Goal: Transaction & Acquisition: Purchase product/service

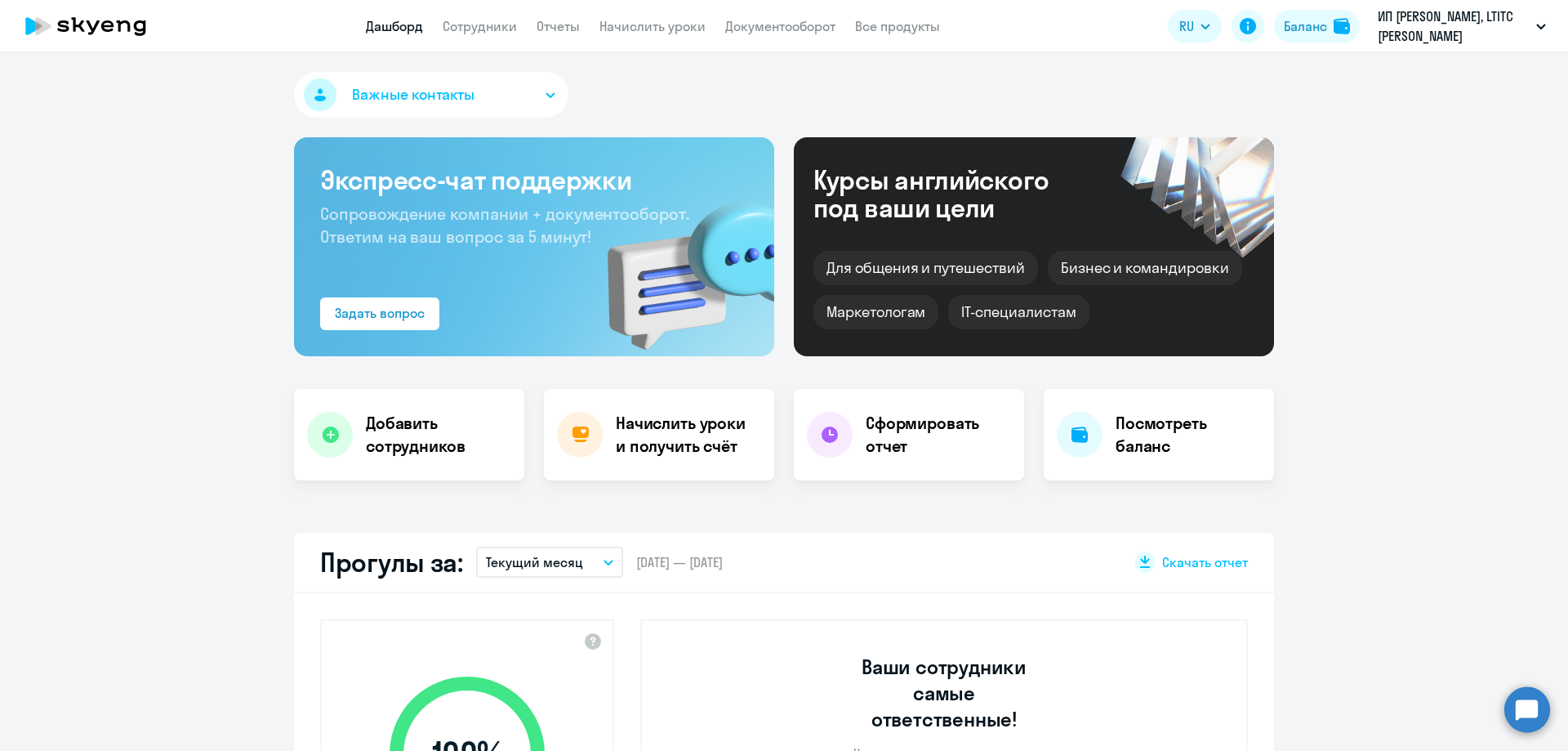
select select "30"
click at [1338, 26] on img at bounding box center [1342, 26] width 16 height 16
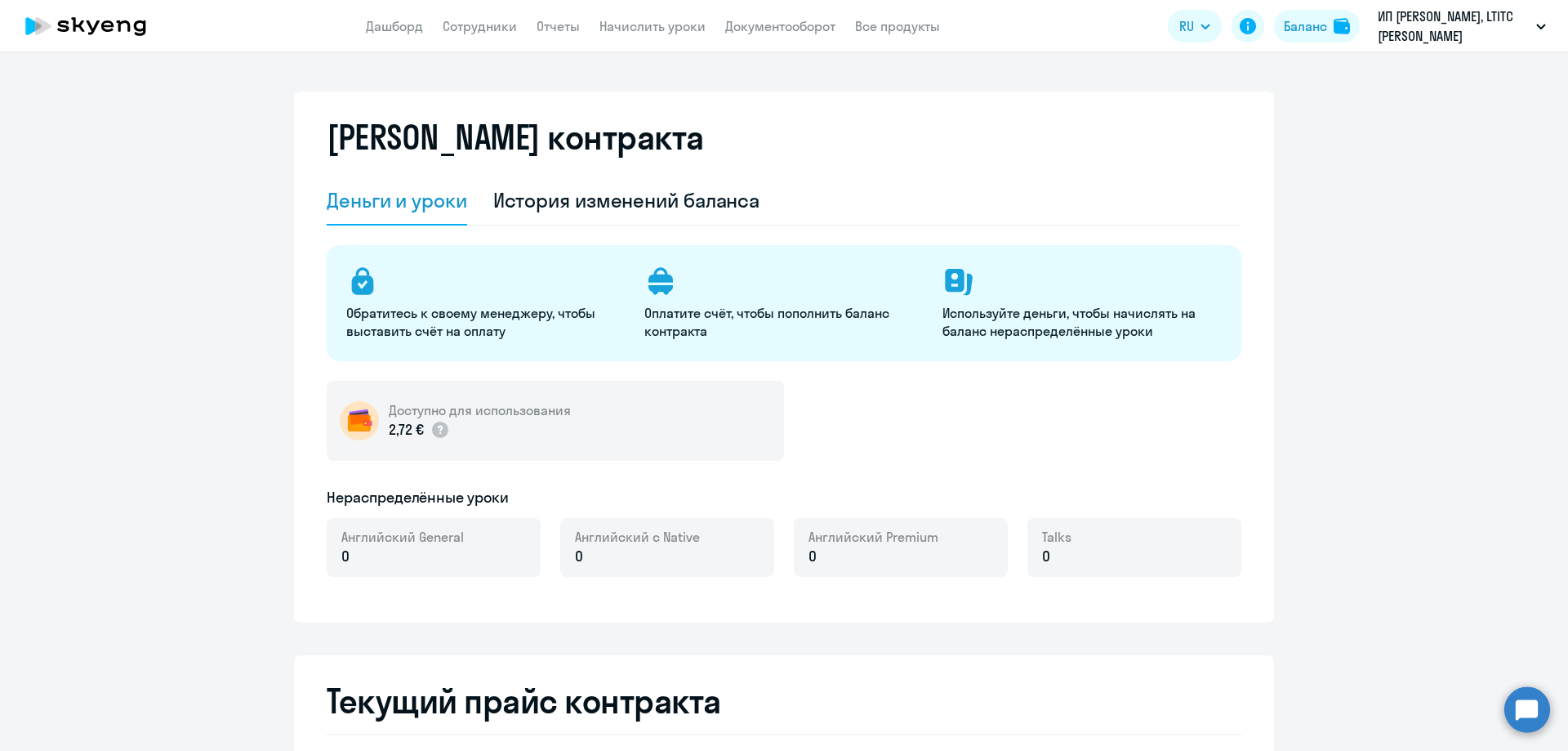
select select "english_adult_not_native_speaker"
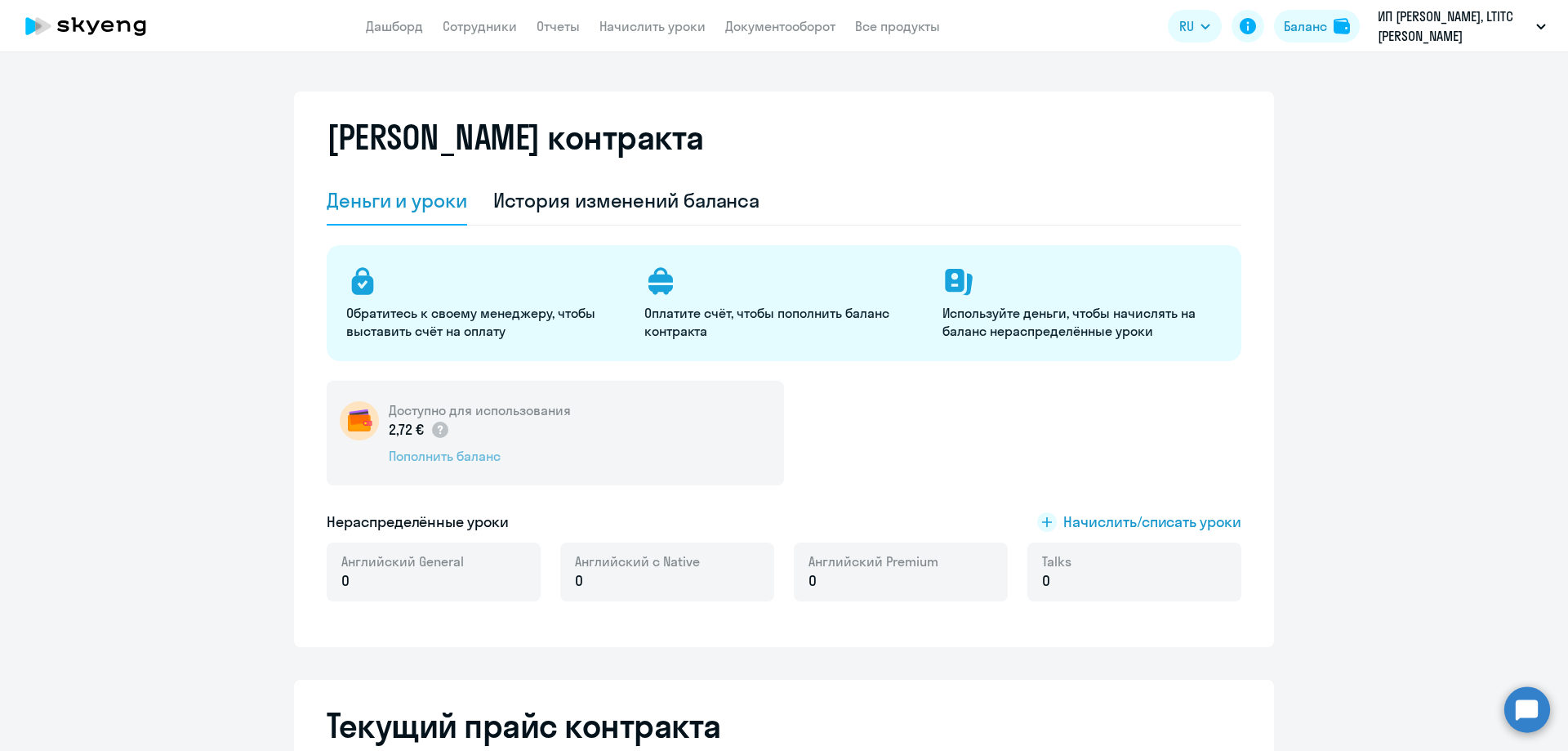
click at [453, 461] on div "Пополнить баланс" at bounding box center [479, 456] width 182 height 18
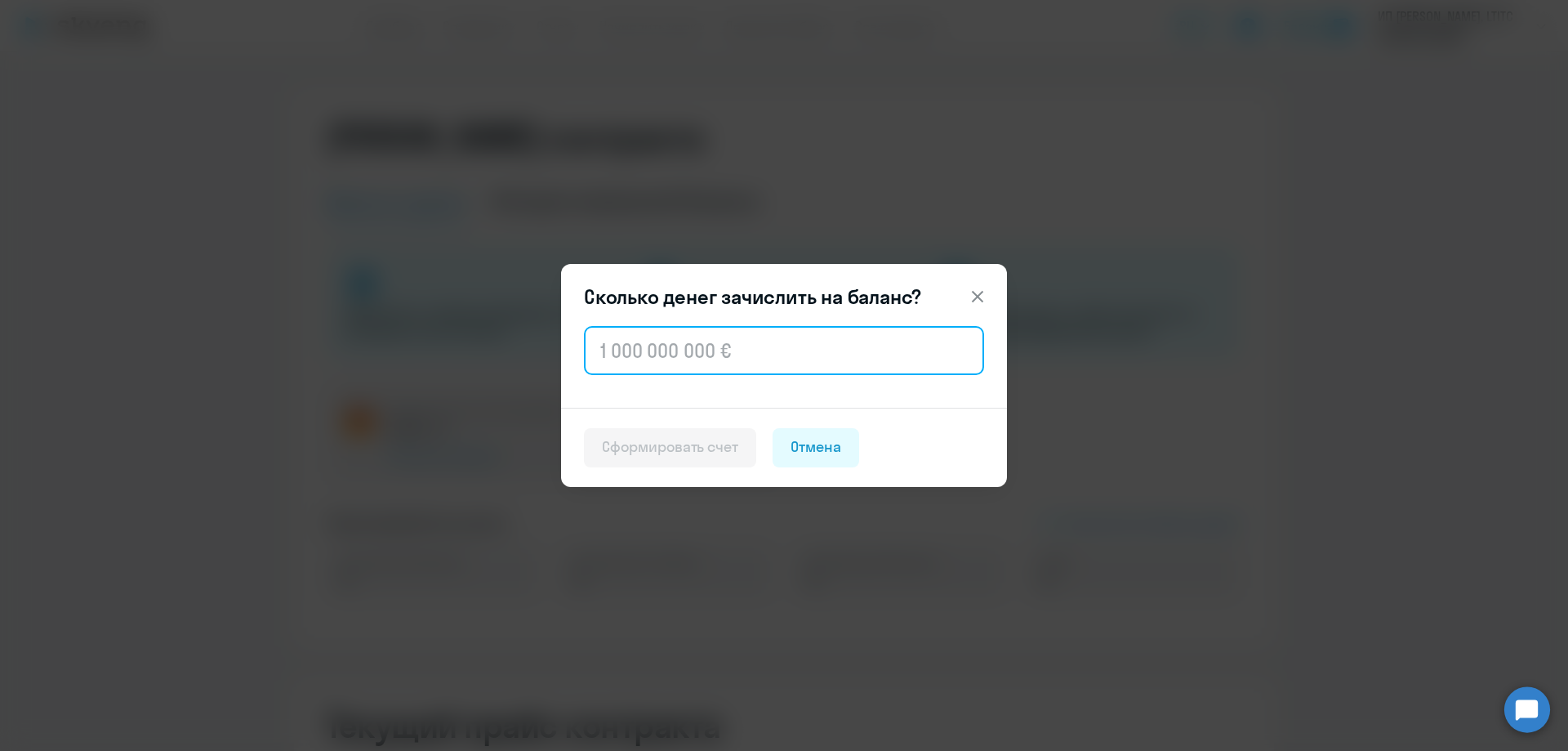
click at [688, 368] on input "text" at bounding box center [784, 351] width 400 height 49
type input "500"
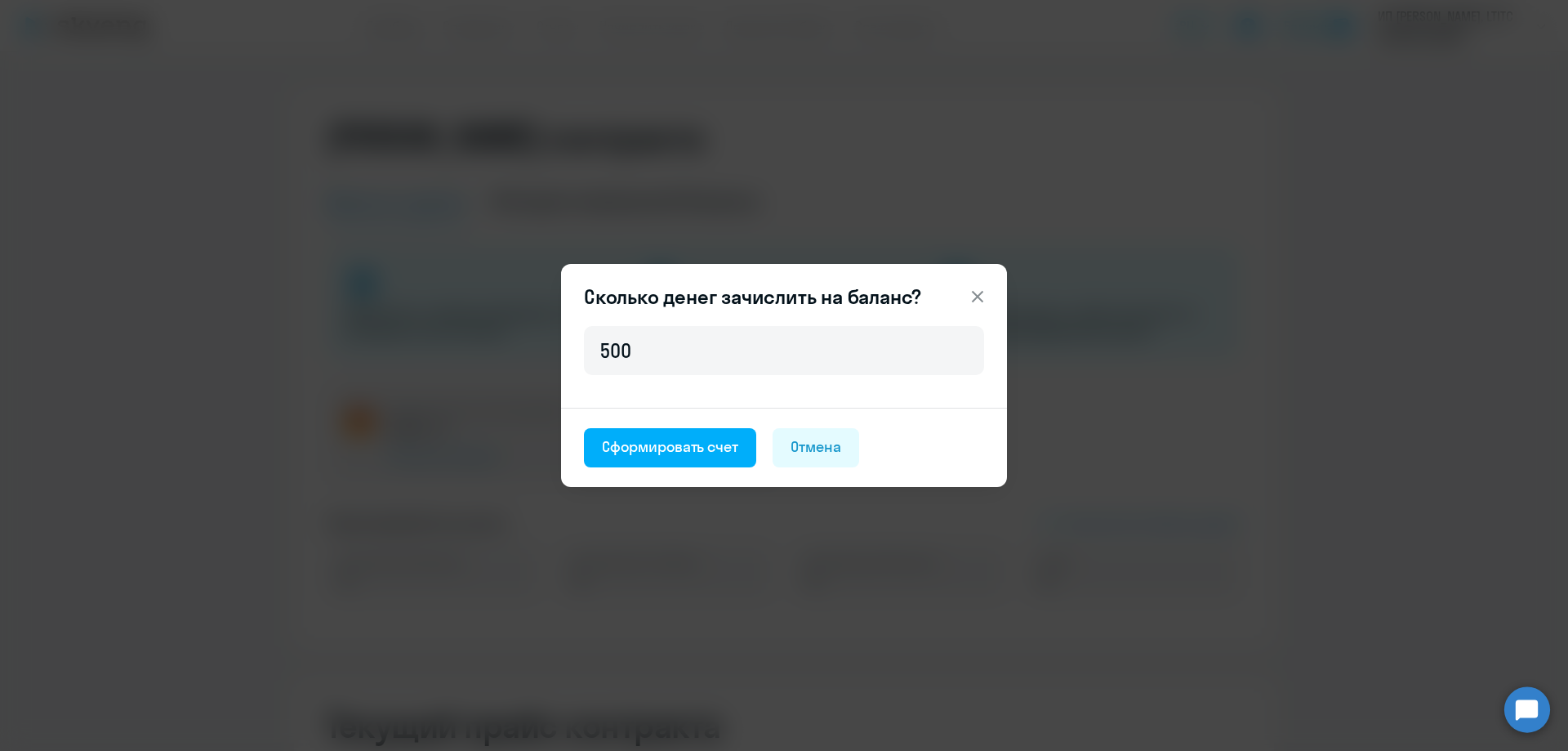
click at [915, 401] on div "500" at bounding box center [784, 365] width 446 height 85
click at [665, 437] on div "Сформировать счет" at bounding box center [670, 447] width 137 height 21
